Goal: Navigation & Orientation: Understand site structure

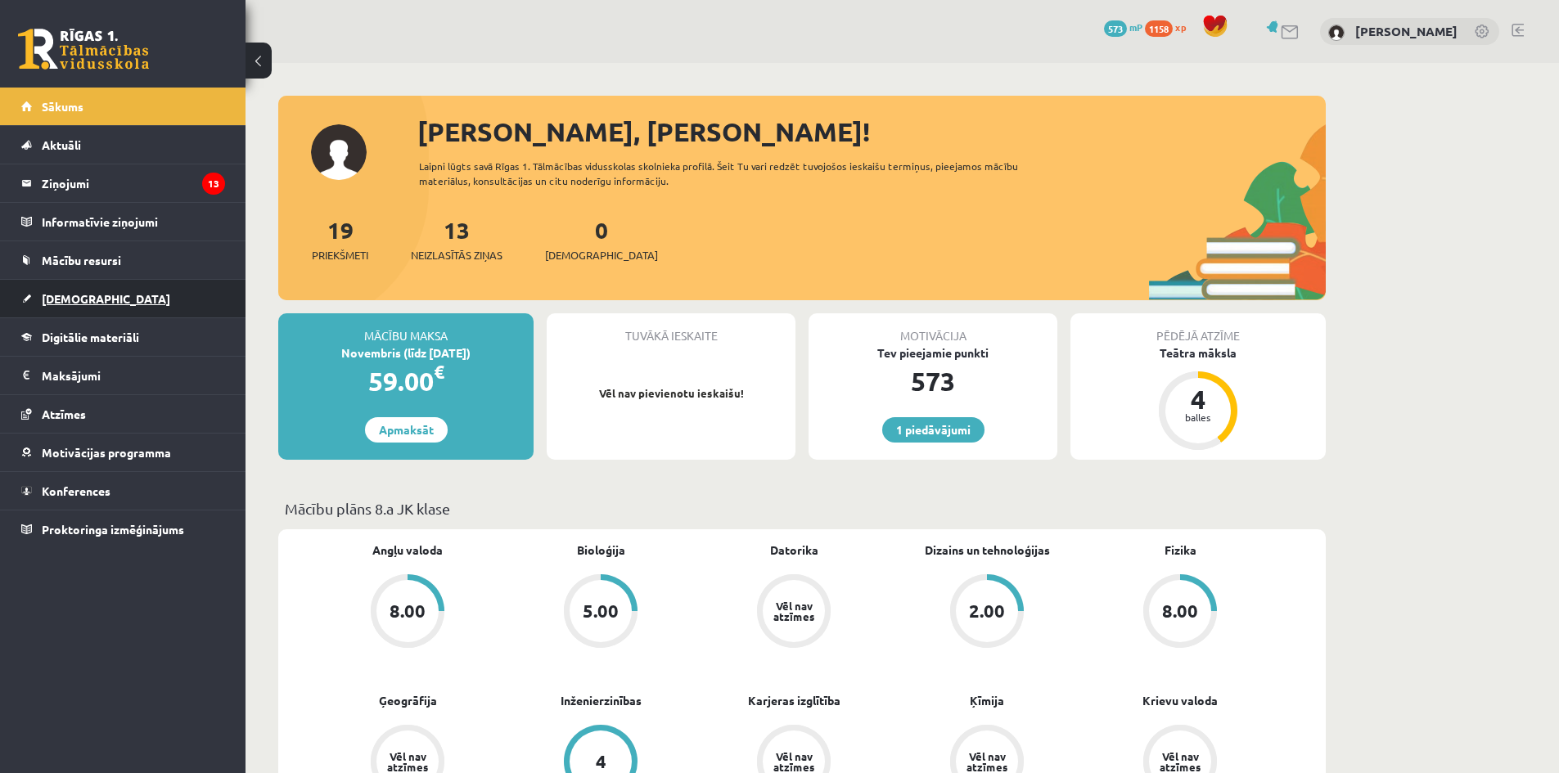
click at [126, 311] on link "[DEMOGRAPHIC_DATA]" at bounding box center [123, 299] width 204 height 38
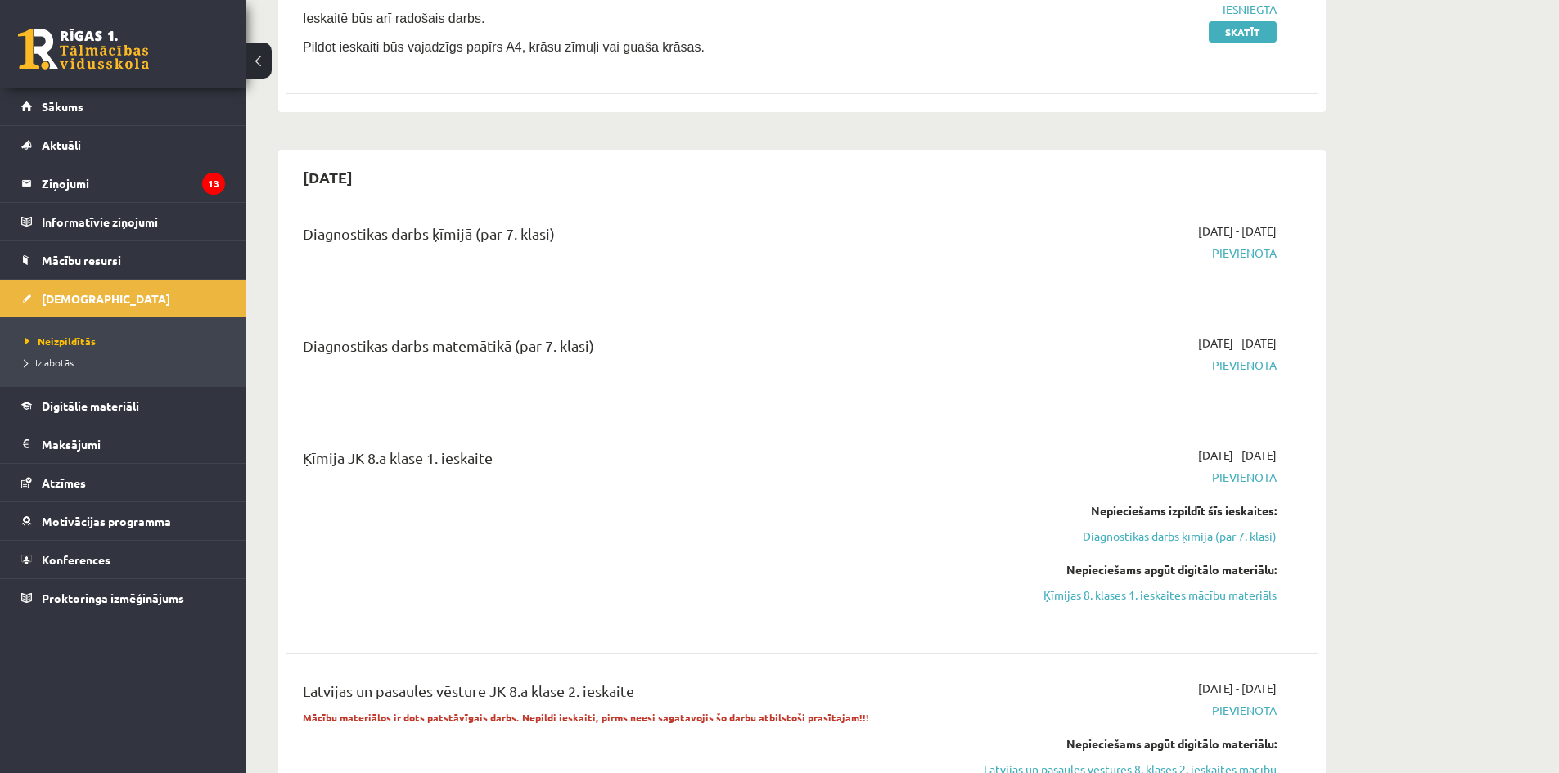
scroll to position [655, 0]
click at [121, 137] on link "Aktuāli" at bounding box center [123, 145] width 204 height 38
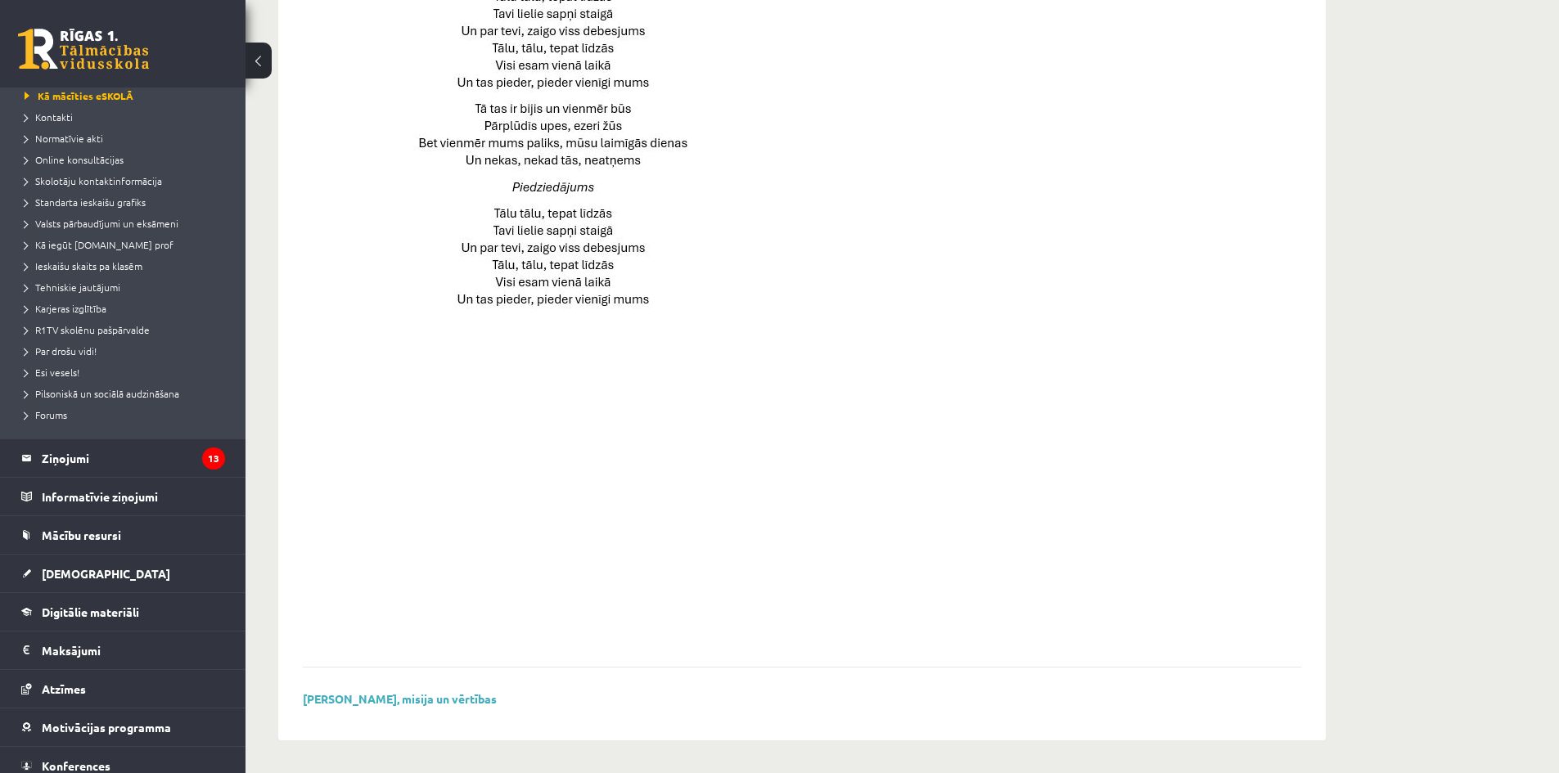
scroll to position [142, 0]
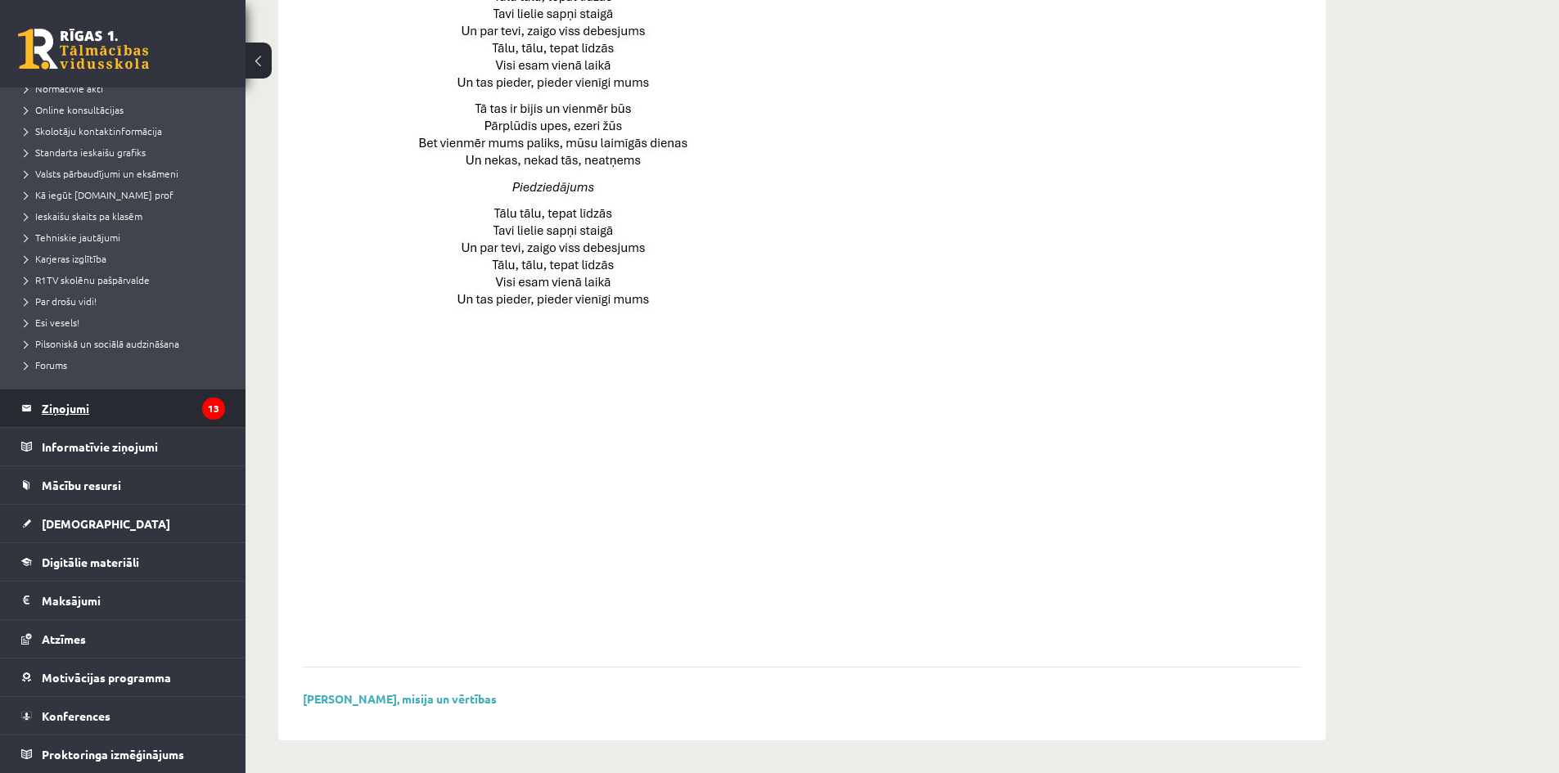
click at [109, 418] on legend "Ziņojumi 13" at bounding box center [133, 409] width 183 height 38
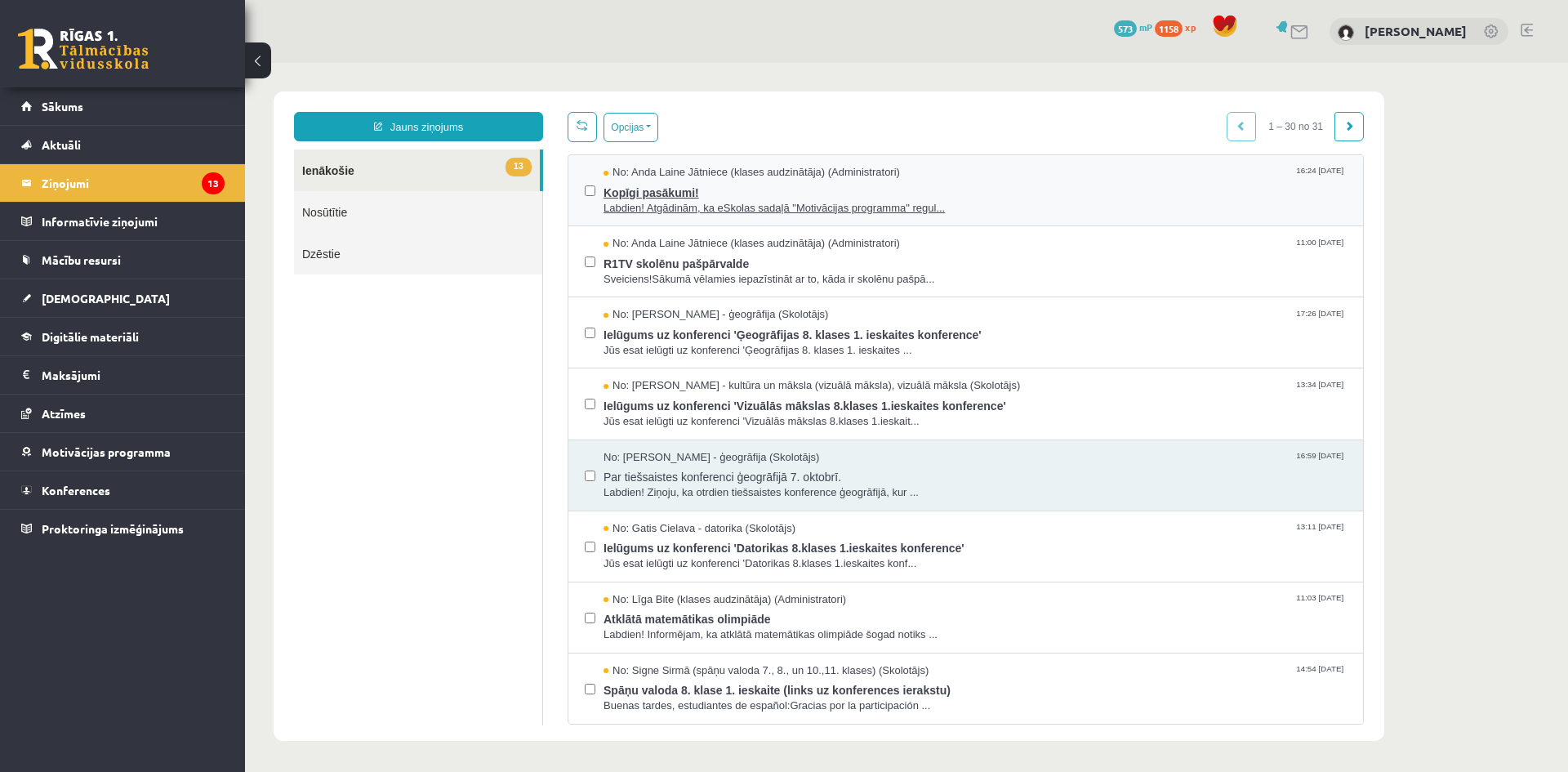
click at [923, 195] on span "Kopīgi pasākumi!" at bounding box center [975, 191] width 744 height 20
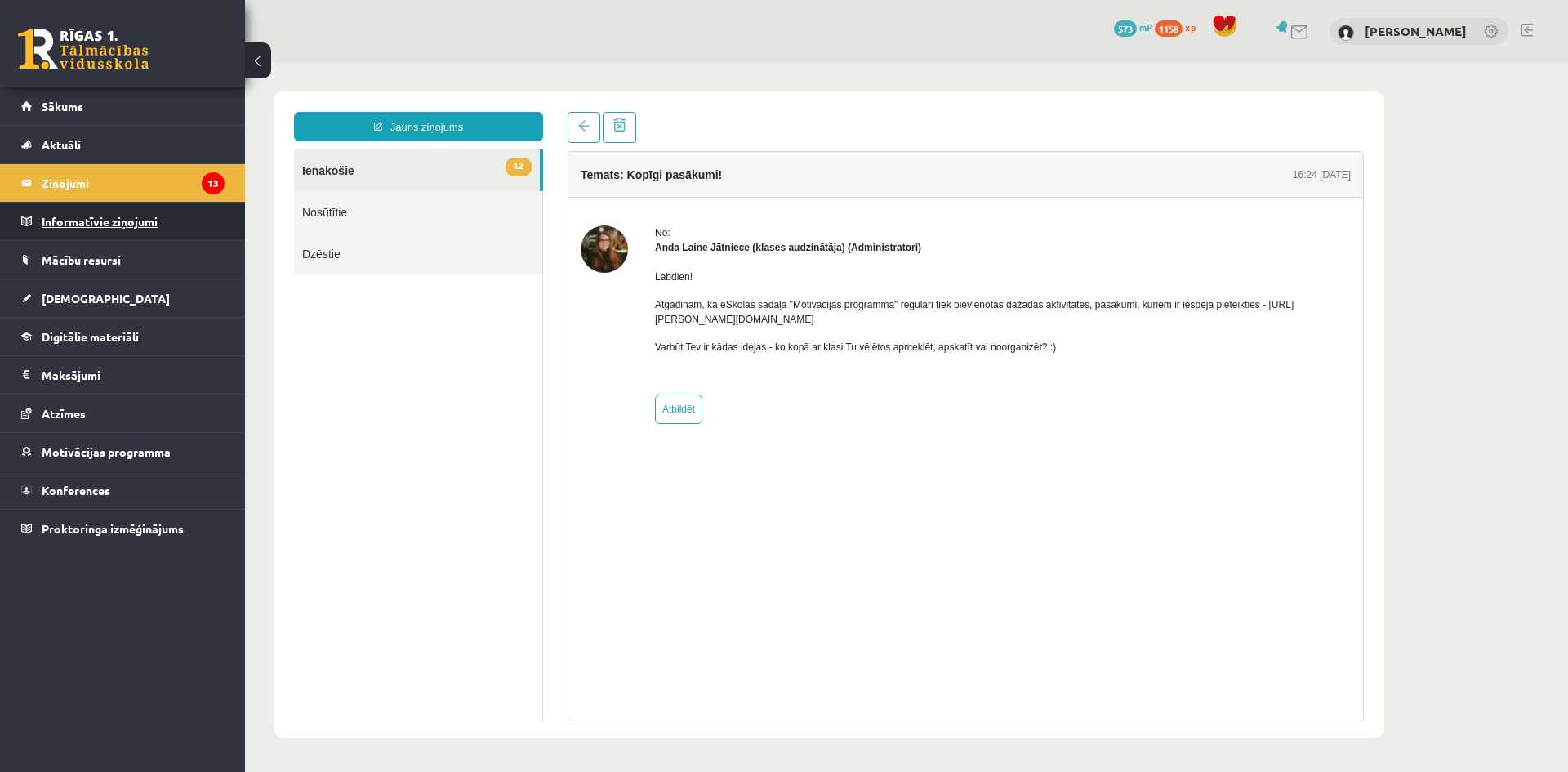
click at [119, 219] on legend "Informatīvie ziņojumi 0" at bounding box center [133, 222] width 183 height 38
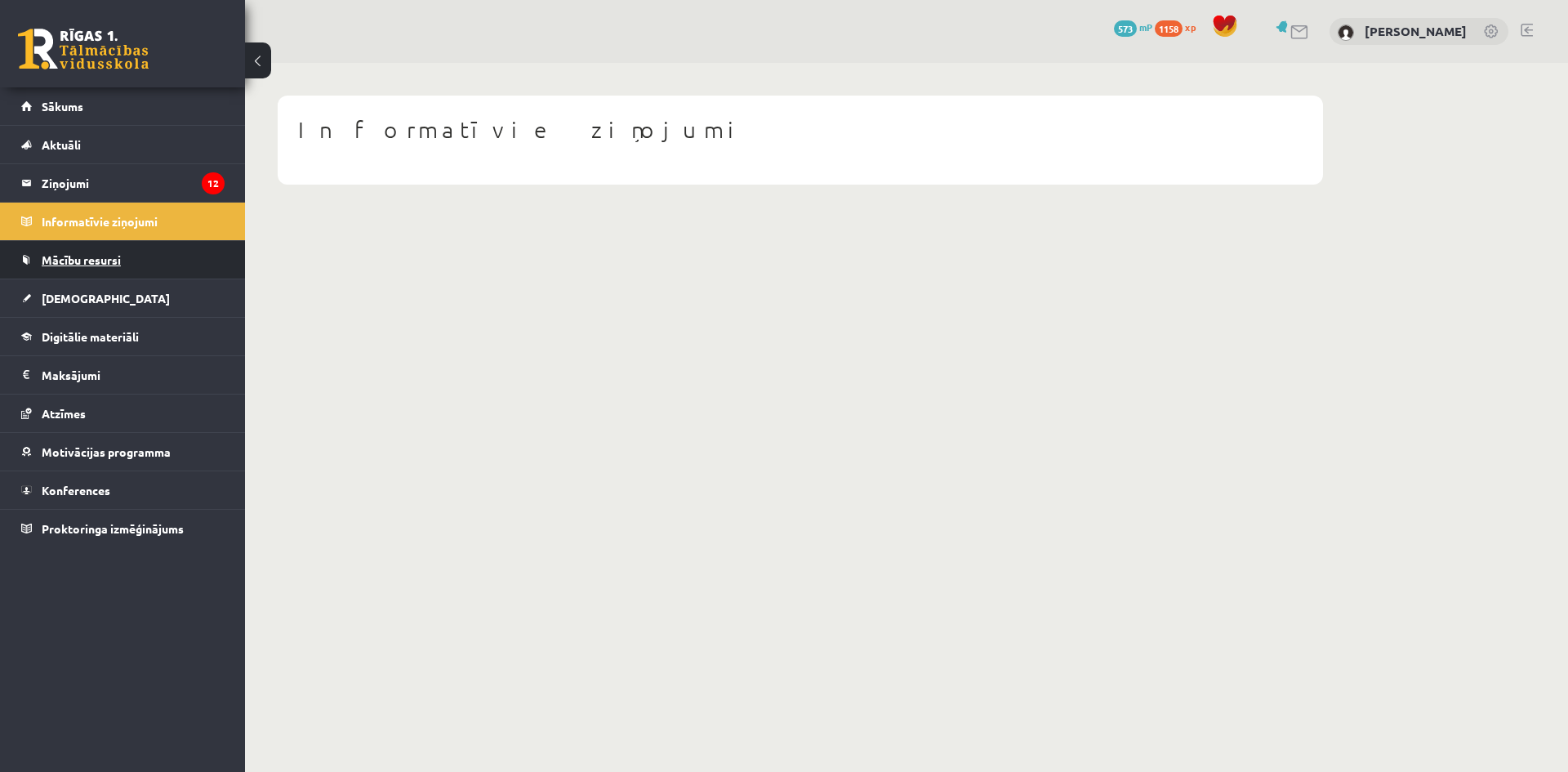
click at [125, 262] on link "Mācību resursi" at bounding box center [123, 260] width 204 height 38
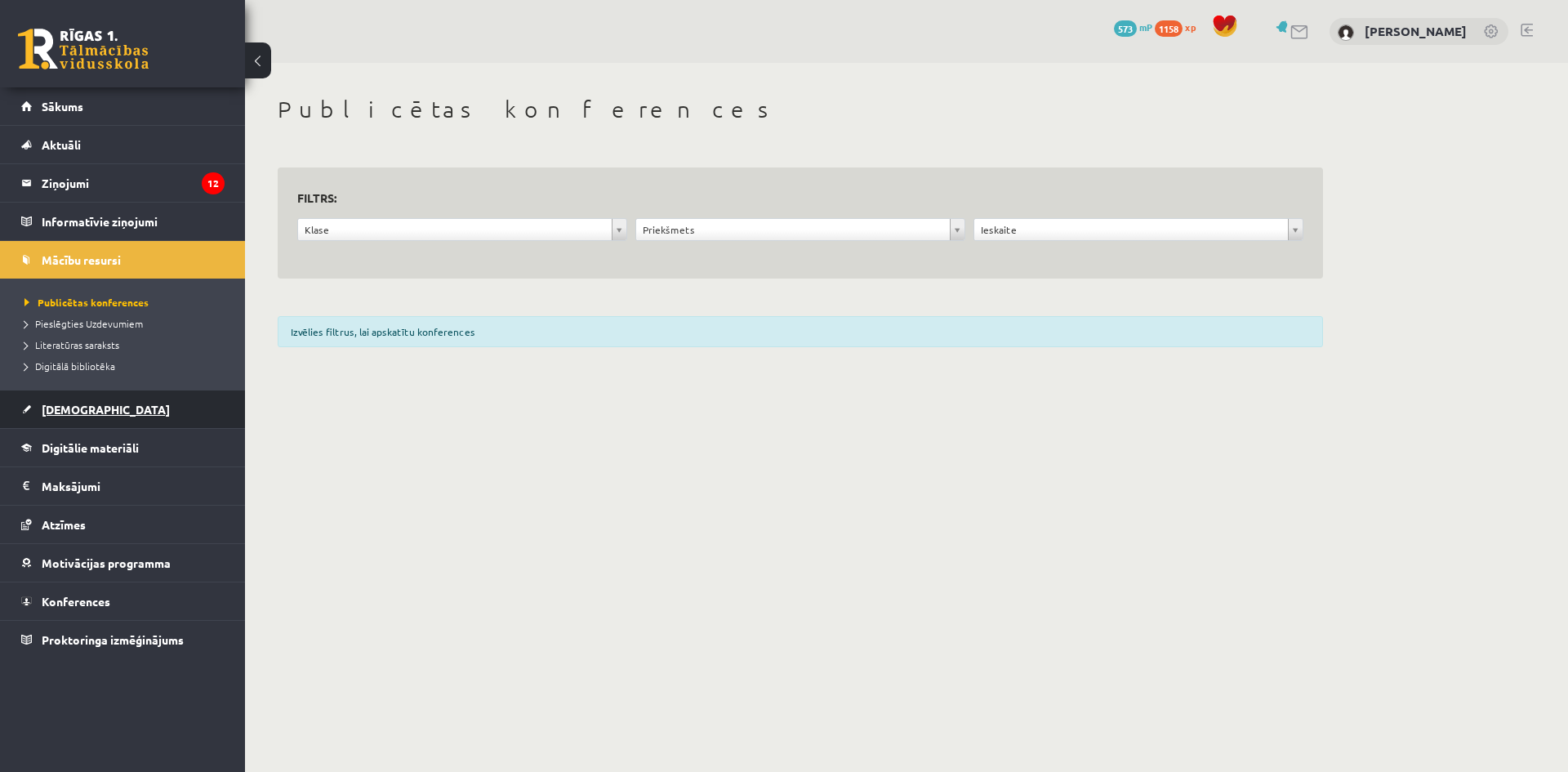
click at [113, 409] on link "[DEMOGRAPHIC_DATA]" at bounding box center [123, 409] width 204 height 38
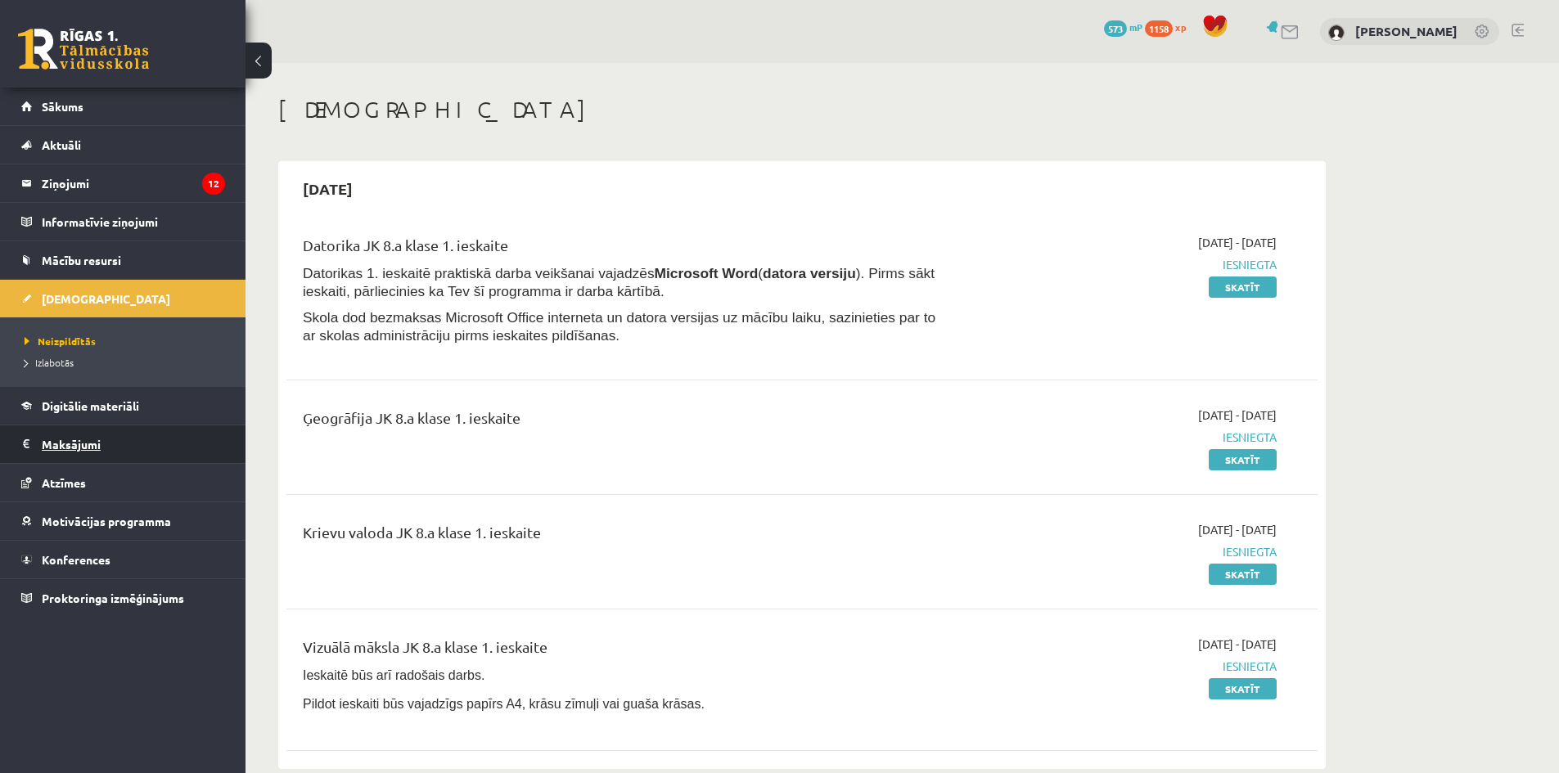
click at [136, 448] on legend "Maksājumi 0" at bounding box center [133, 445] width 183 height 38
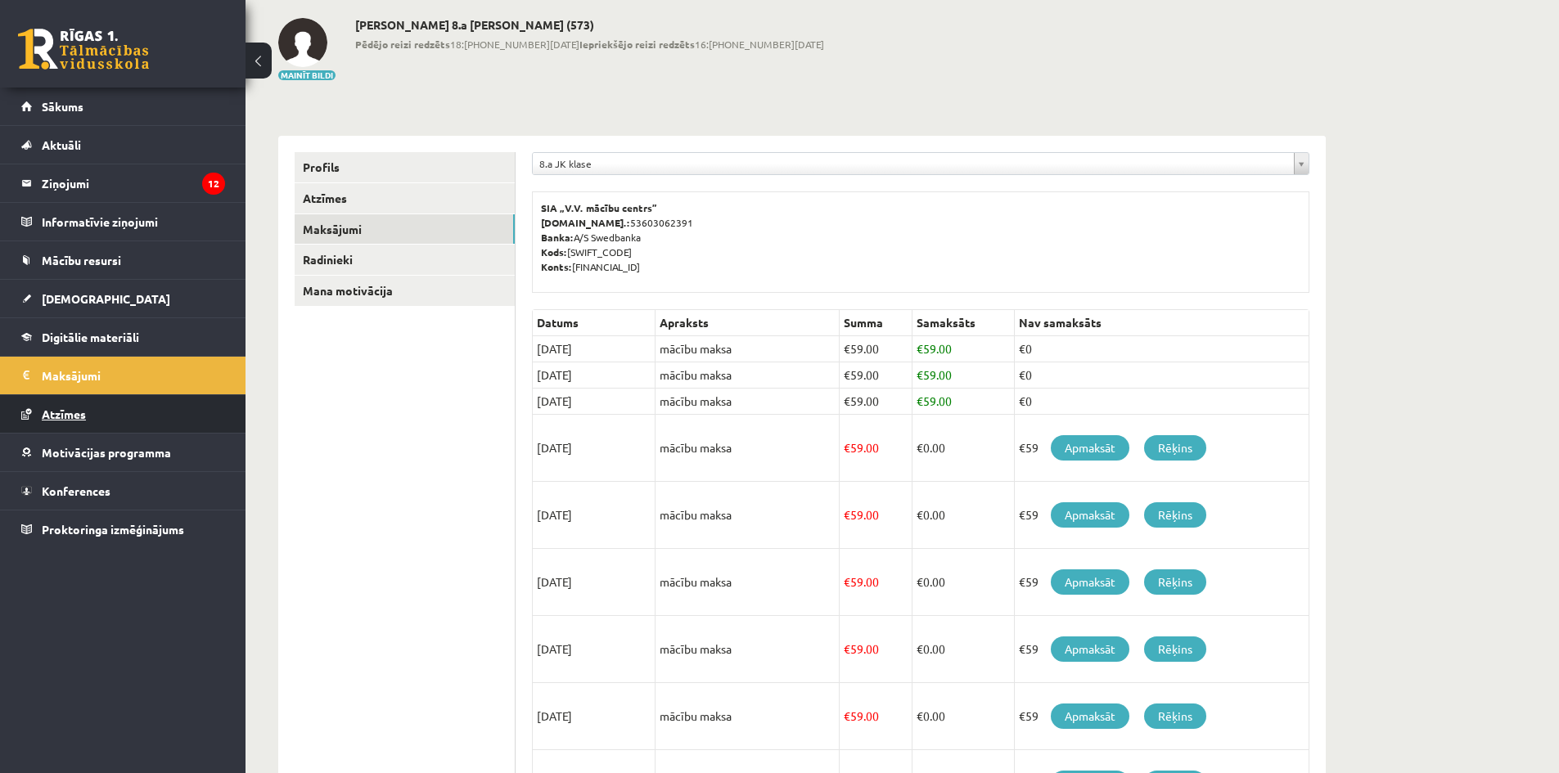
scroll to position [82, 0]
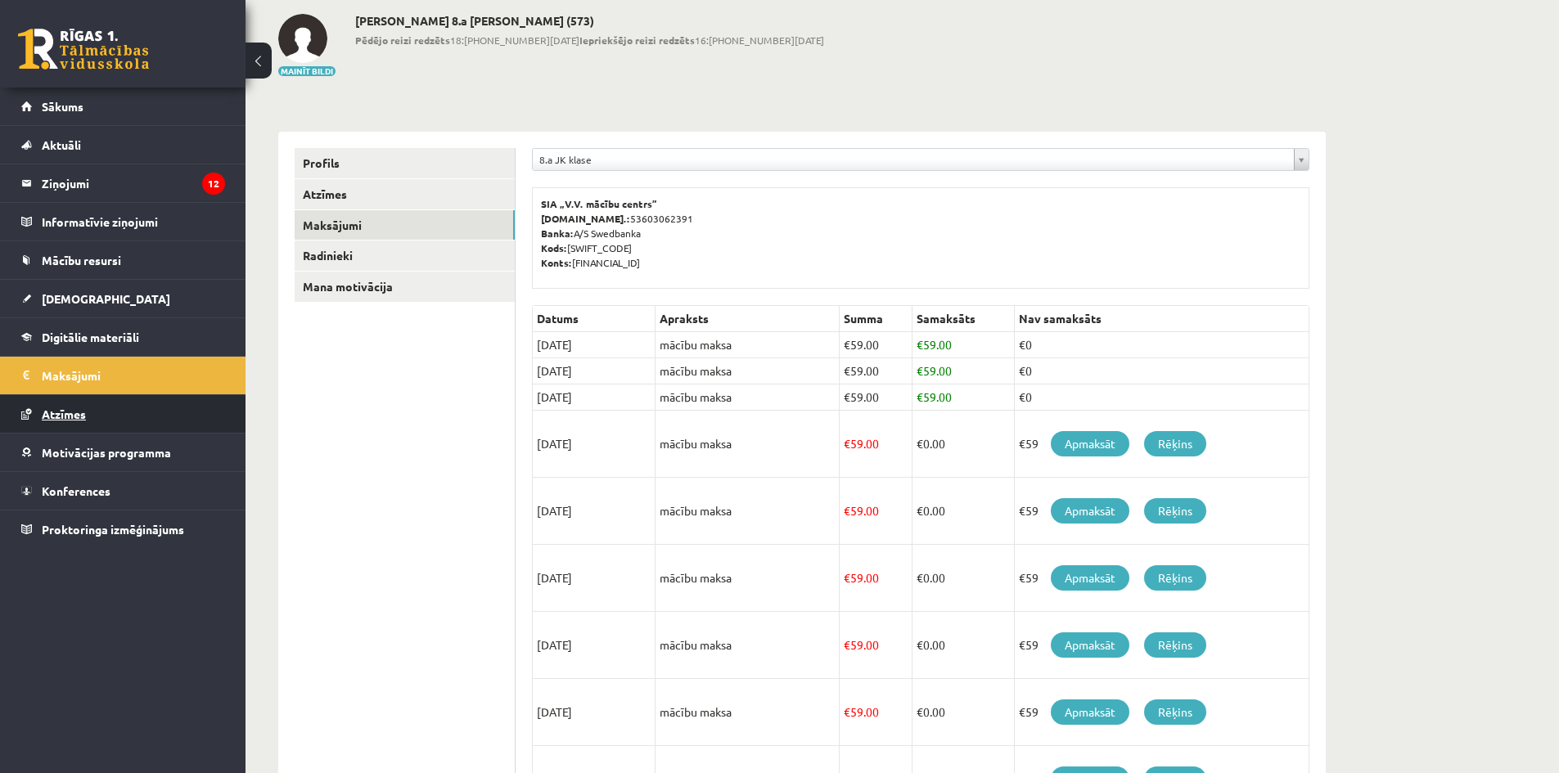
click at [104, 417] on link "Atzīmes" at bounding box center [123, 414] width 204 height 38
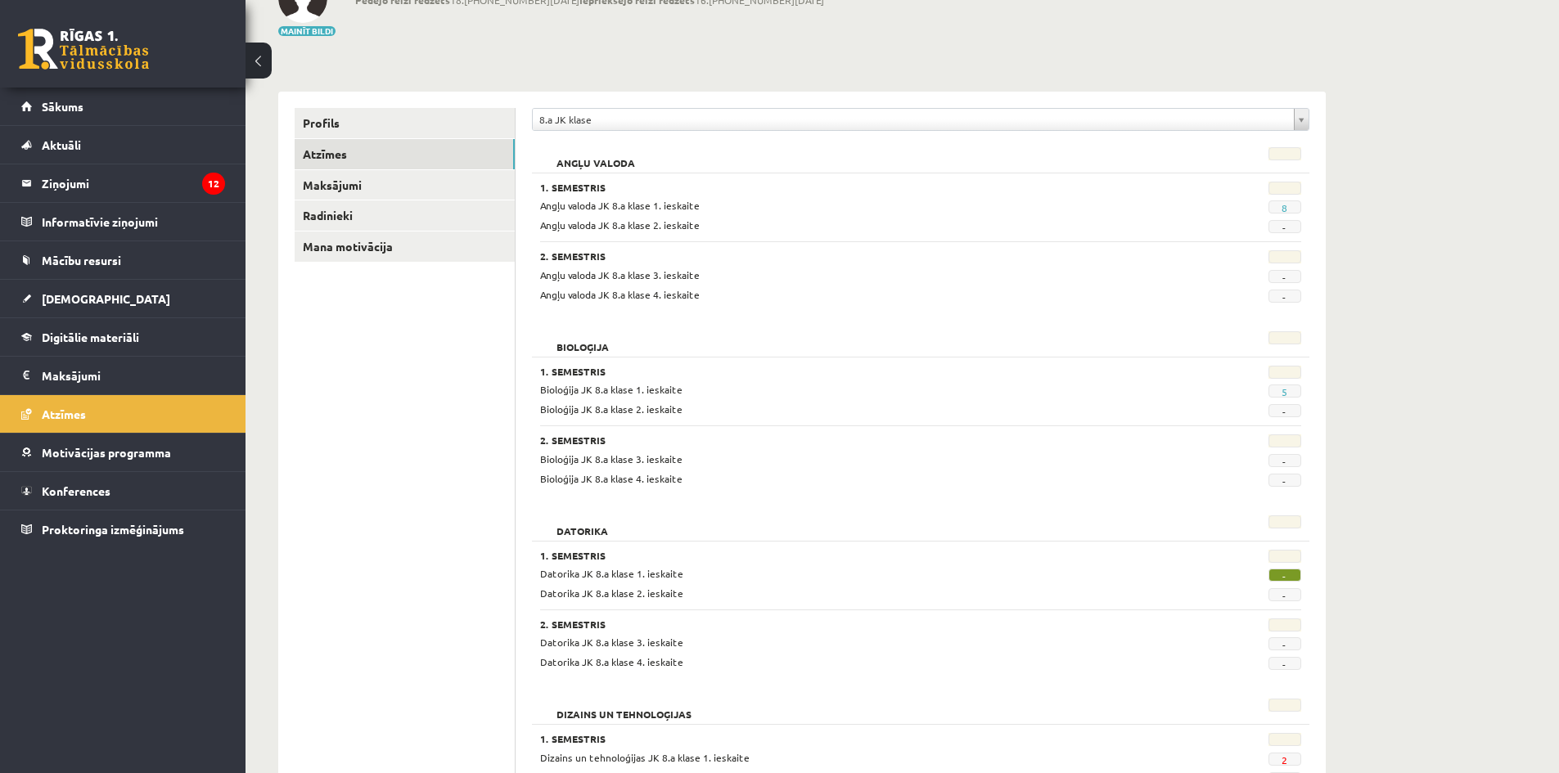
scroll to position [246, 0]
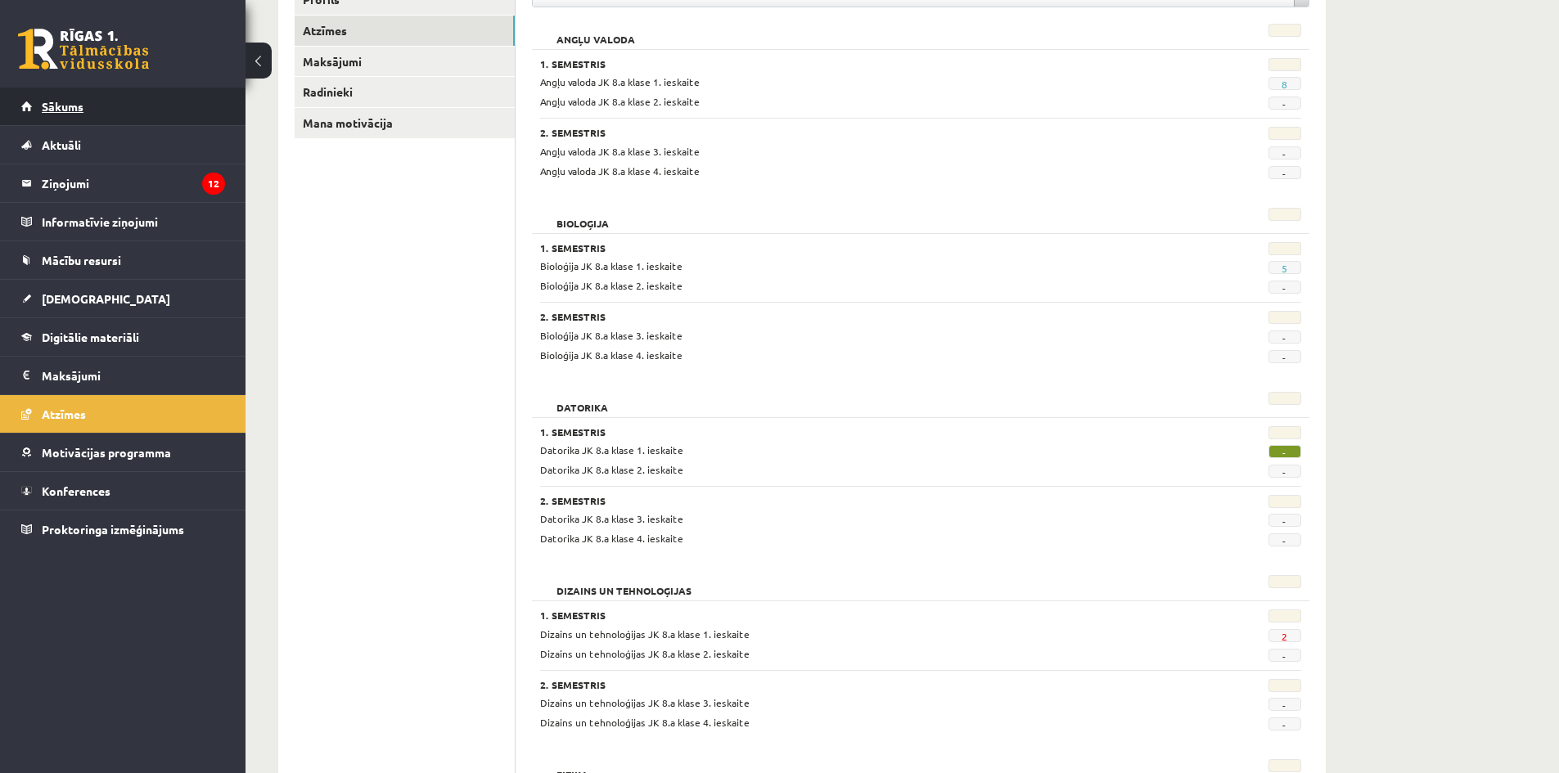
click at [97, 117] on link "Sākums" at bounding box center [123, 107] width 204 height 38
